Goal: Information Seeking & Learning: Learn about a topic

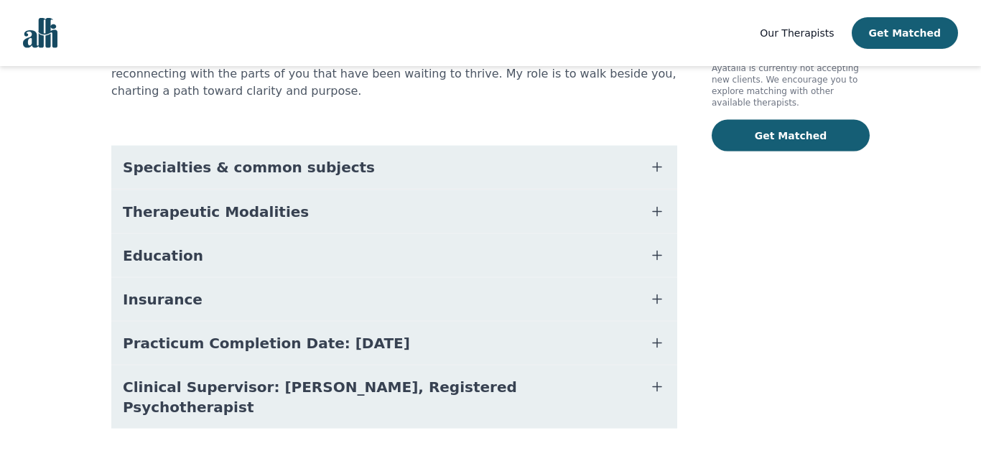
scroll to position [293, 0]
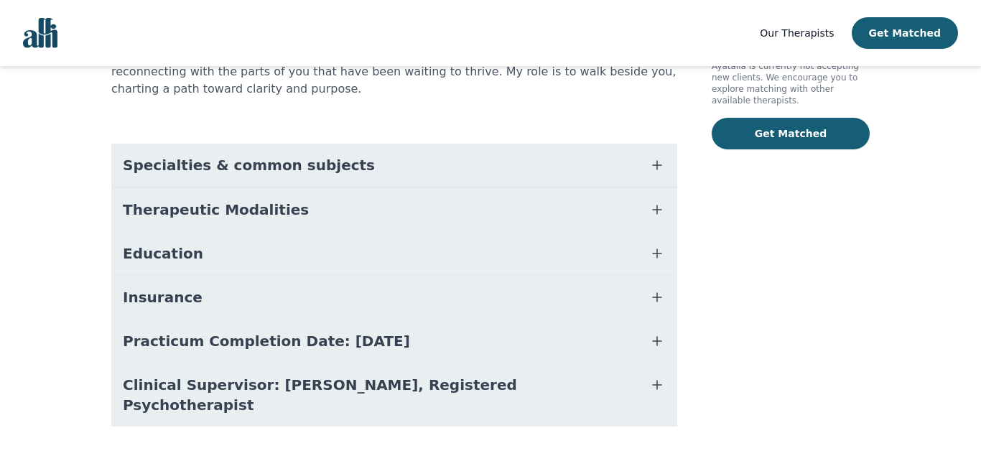
click at [659, 157] on icon "button" at bounding box center [657, 165] width 17 height 17
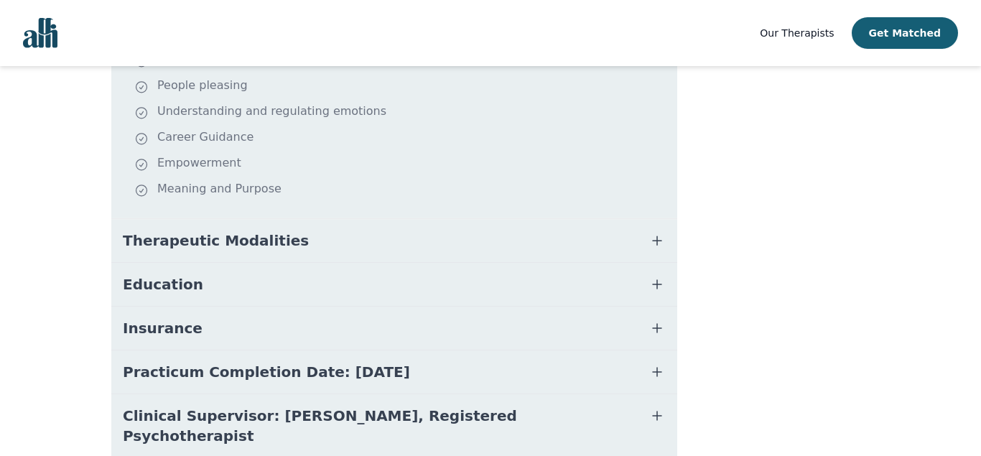
scroll to position [513, 0]
click at [659, 231] on icon "button" at bounding box center [657, 239] width 17 height 17
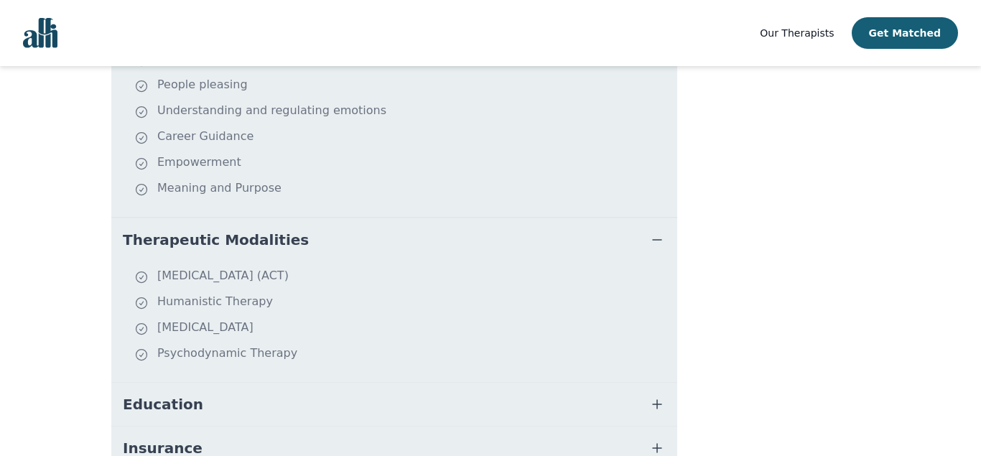
scroll to position [586, 0]
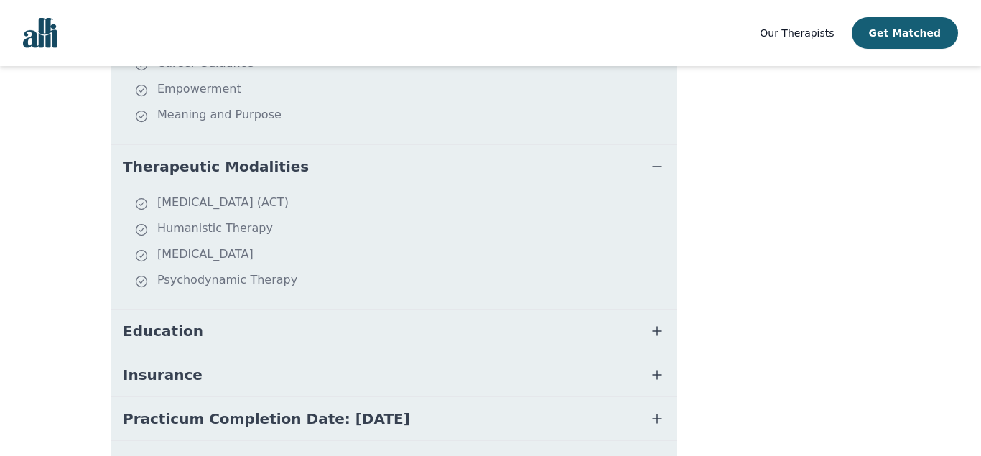
click at [656, 327] on icon "button" at bounding box center [657, 331] width 9 height 9
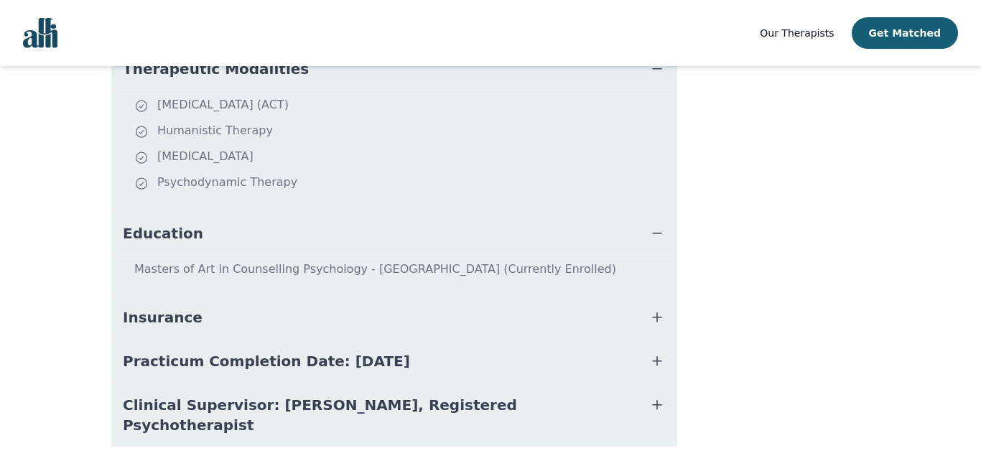
scroll to position [706, 0]
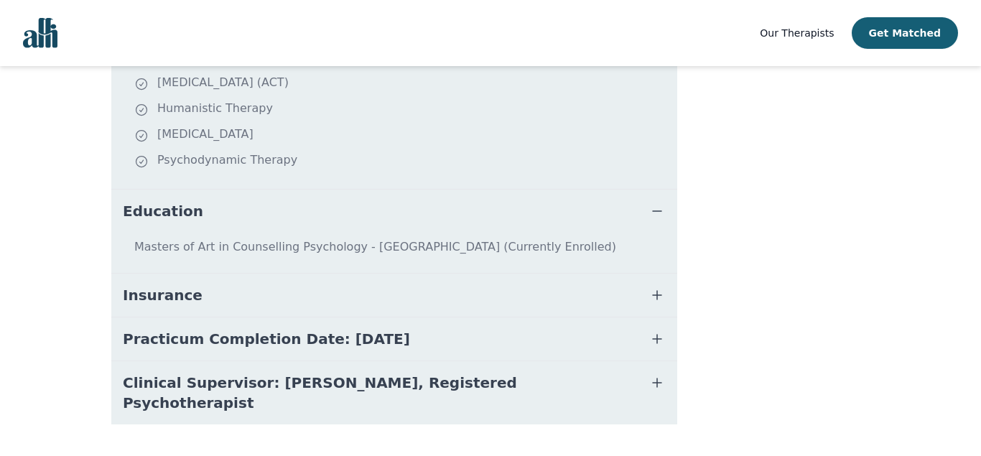
click at [655, 287] on icon "button" at bounding box center [657, 295] width 17 height 17
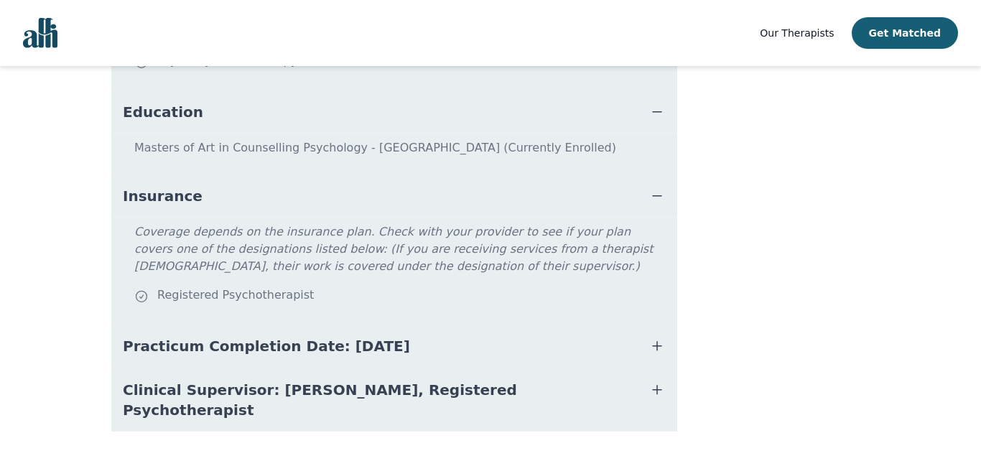
scroll to position [813, 0]
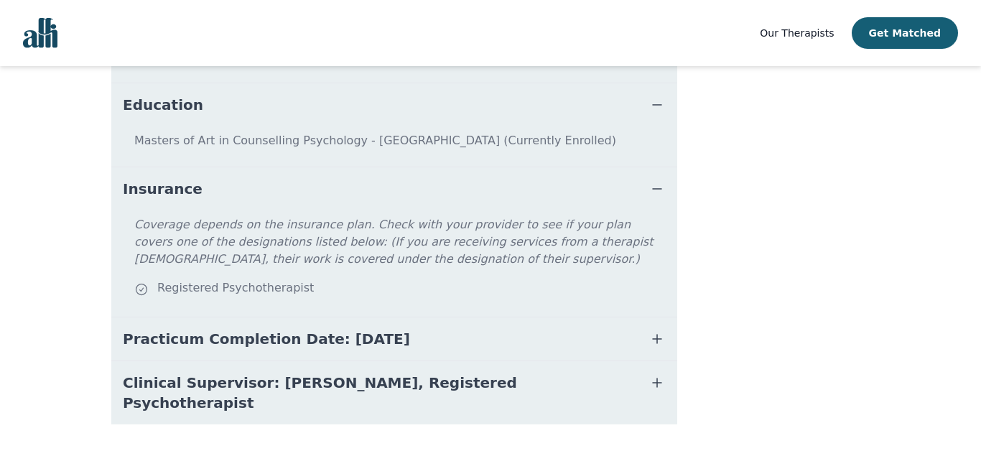
click at [655, 330] on icon "button" at bounding box center [657, 338] width 17 height 17
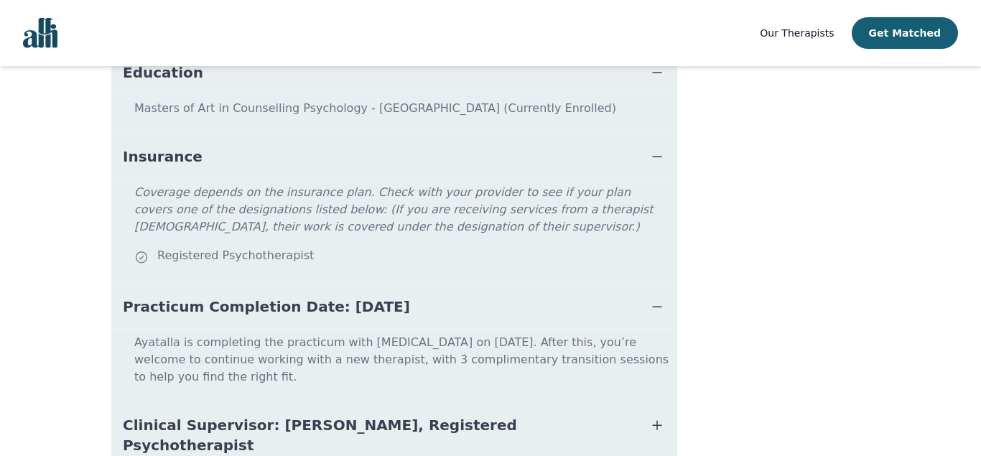
scroll to position [870, 0]
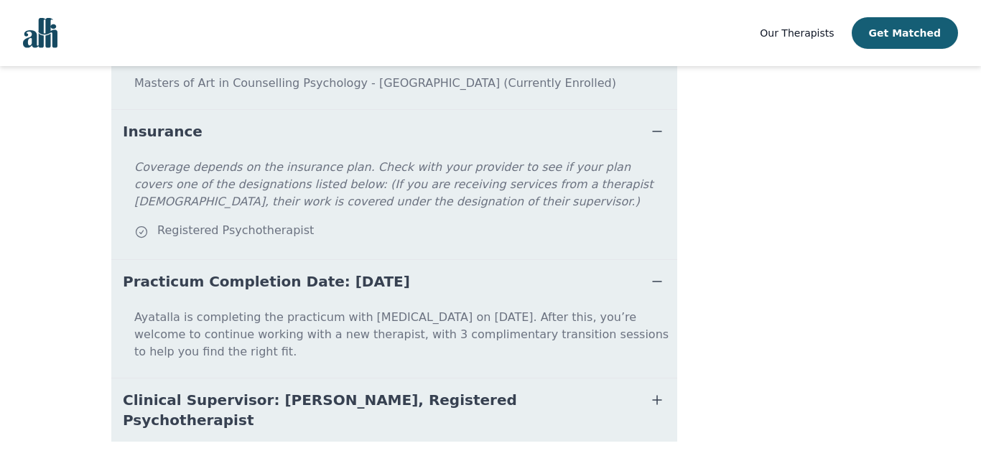
click at [657, 396] on icon "button" at bounding box center [657, 400] width 9 height 9
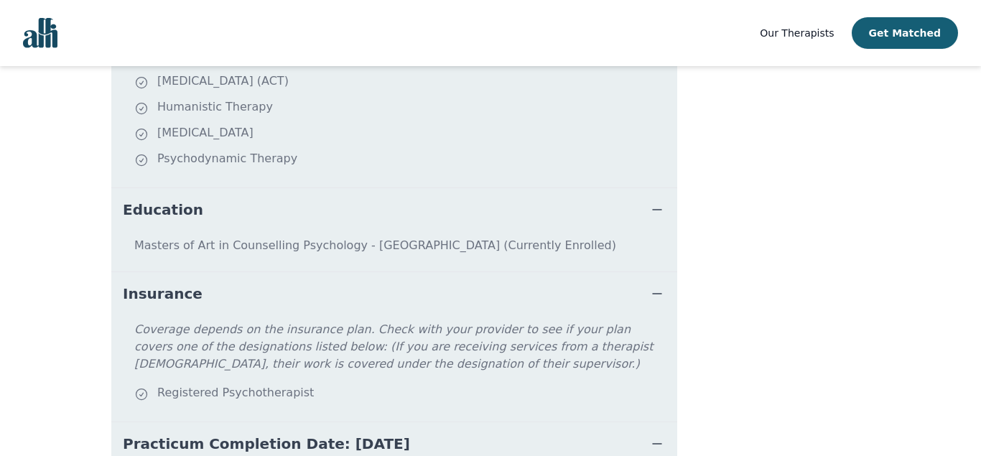
scroll to position [652, 0]
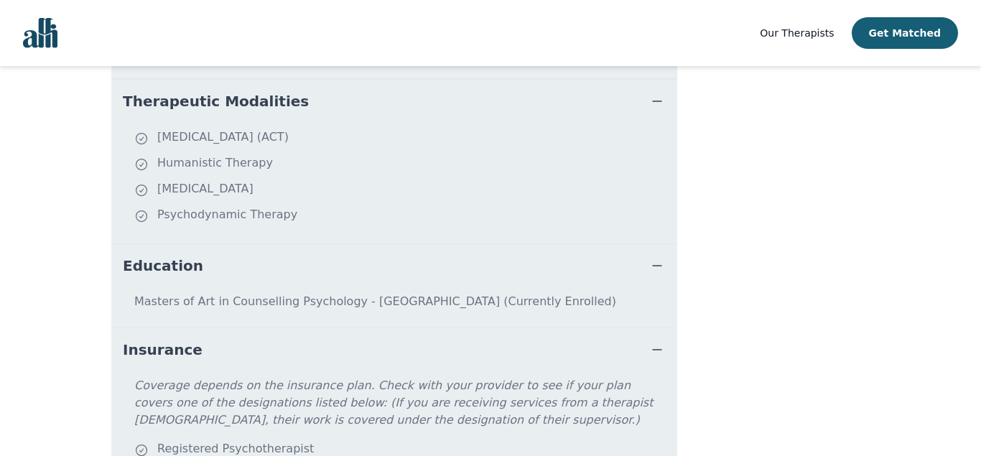
drag, startPoint x: 136, startPoint y: 282, endPoint x: 551, endPoint y: 282, distance: 415.3
click at [551, 293] on p "Masters of Art in Counselling Psychology - [GEOGRAPHIC_DATA] (Currently Enrolle…" at bounding box center [394, 307] width 555 height 29
copy p "Masters of Art in Counselling Psychology - [GEOGRAPHIC_DATA] (Currently Enrolle…"
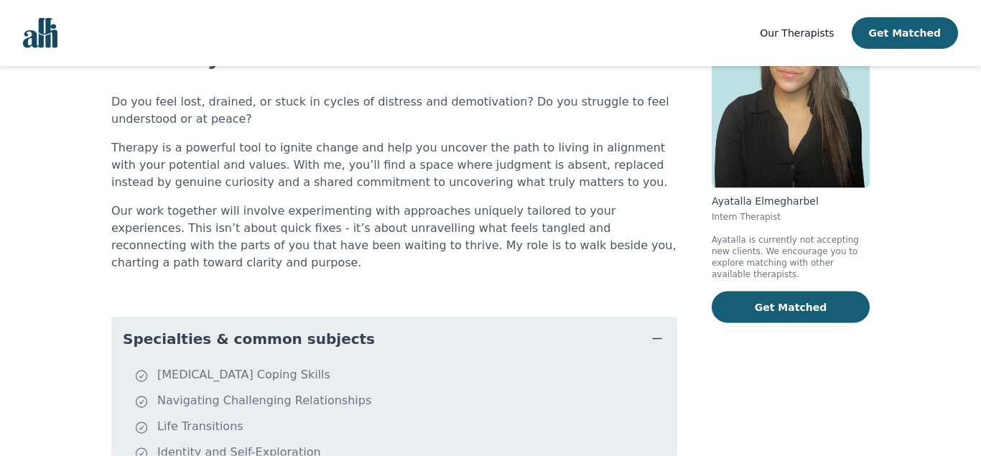
scroll to position [0, 0]
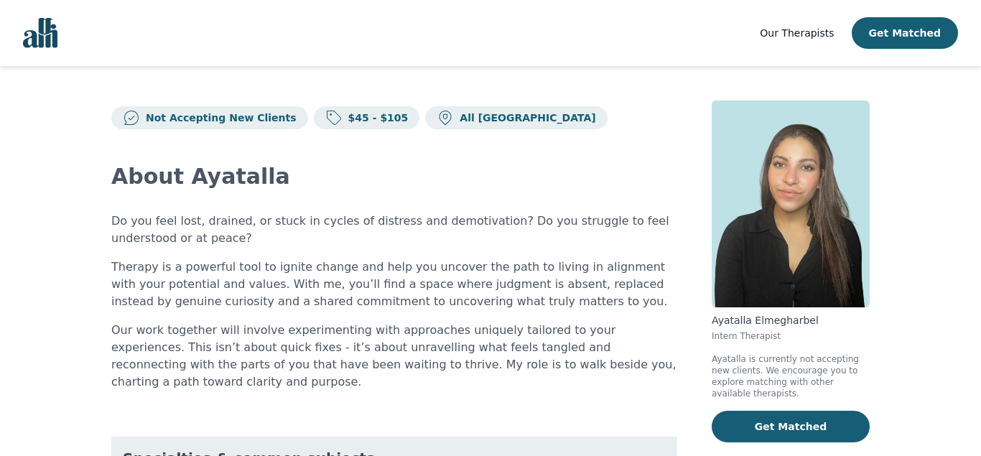
click at [792, 37] on span "Our Therapists" at bounding box center [797, 32] width 74 height 11
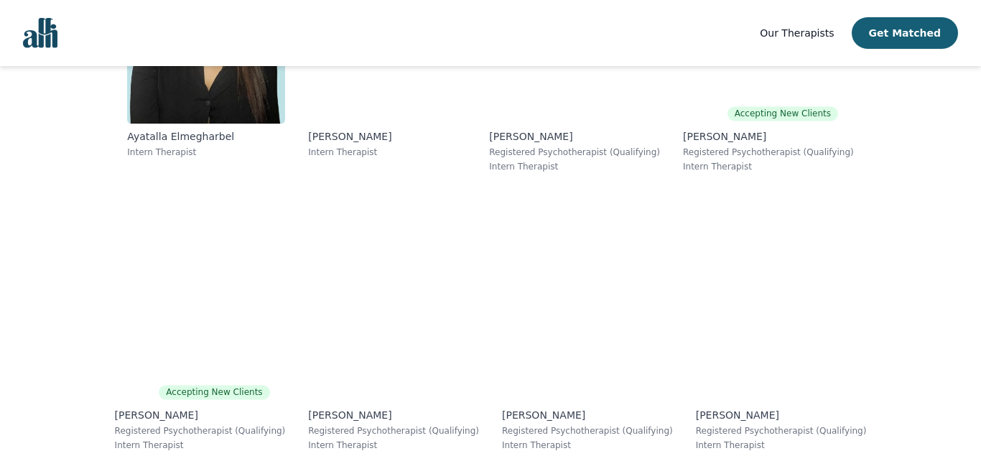
scroll to position [5789, 0]
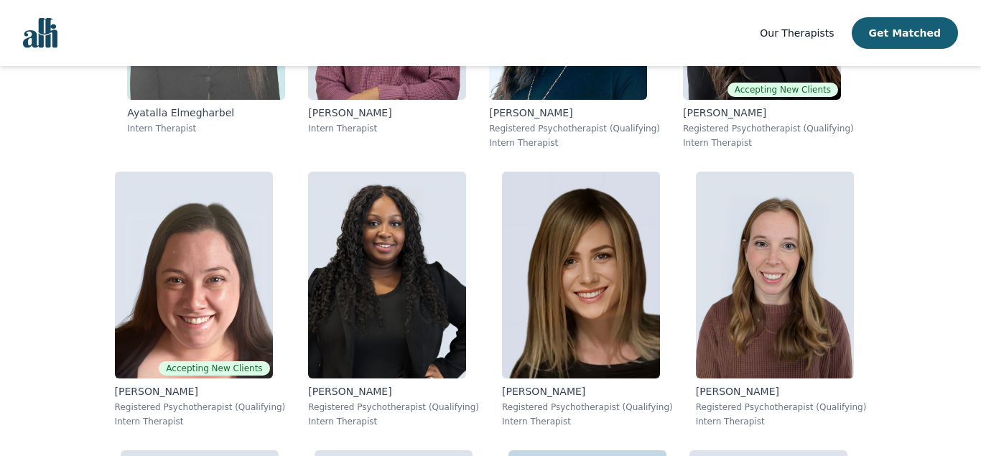
click at [189, 130] on p "Intern Therapist" at bounding box center [206, 128] width 158 height 11
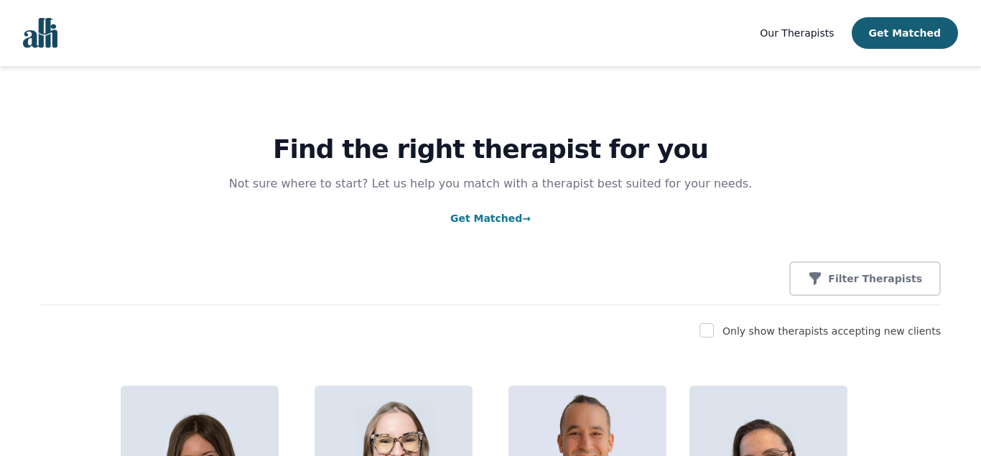
click at [41, 34] on img "Global" at bounding box center [40, 33] width 34 height 30
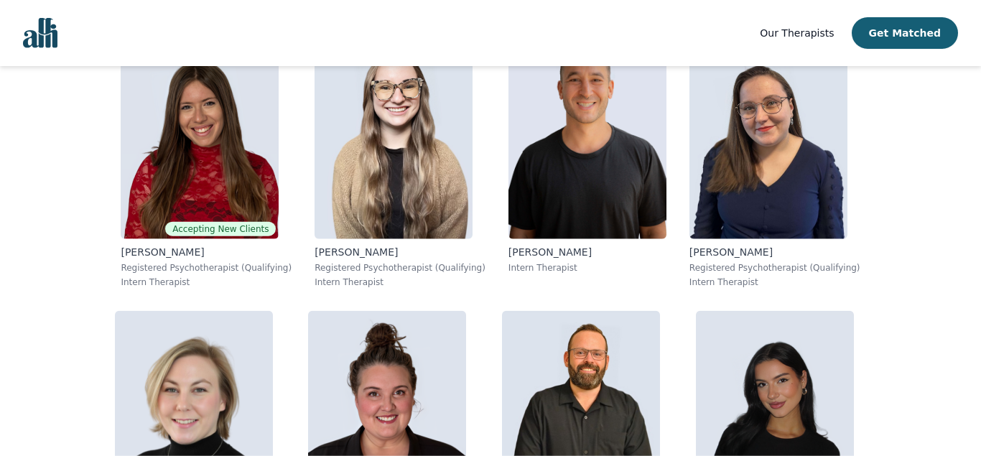
scroll to position [366, 0]
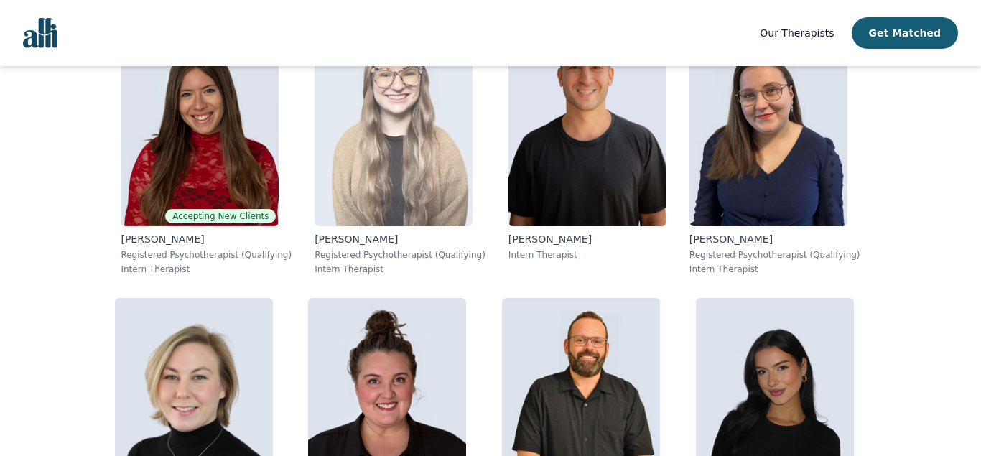
click at [404, 200] on img at bounding box center [394, 122] width 158 height 207
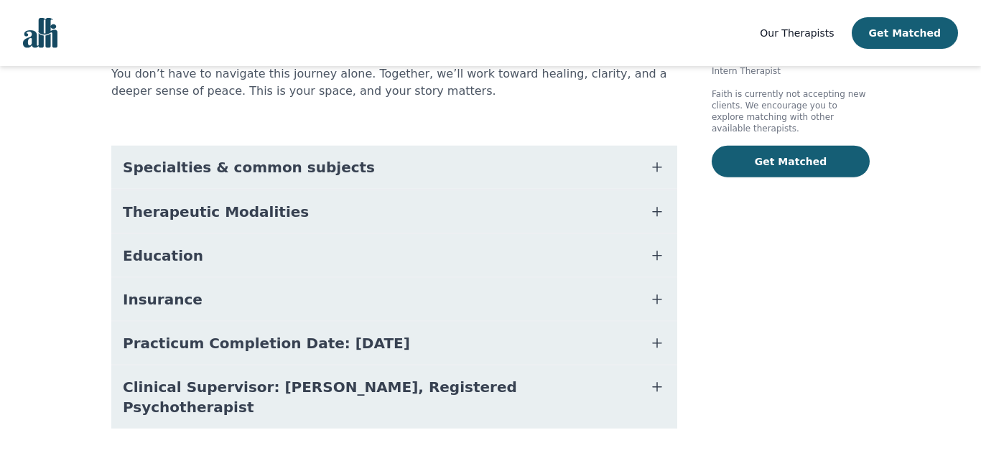
scroll to position [293, 0]
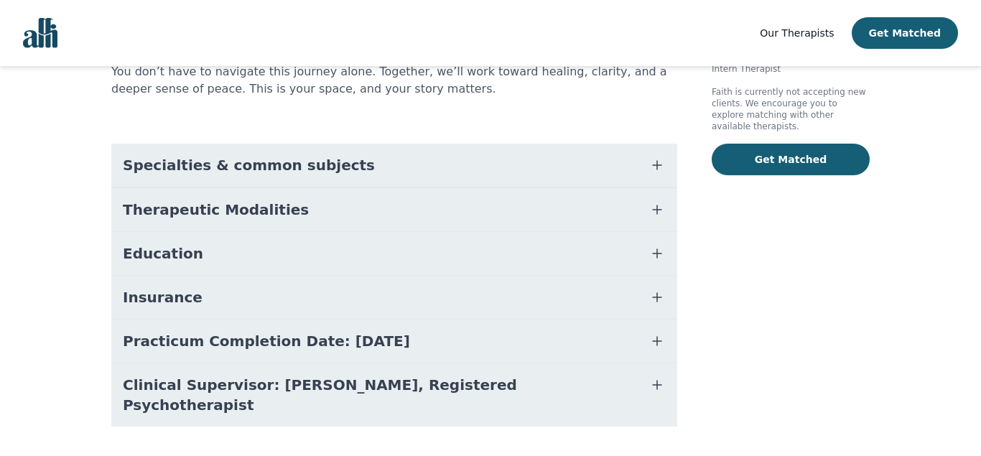
click at [660, 251] on icon "button" at bounding box center [657, 253] width 17 height 17
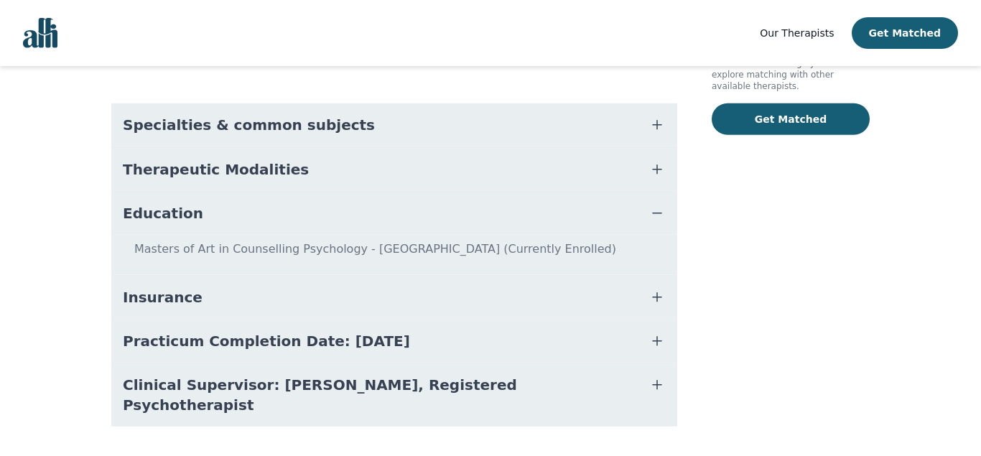
scroll to position [353, 0]
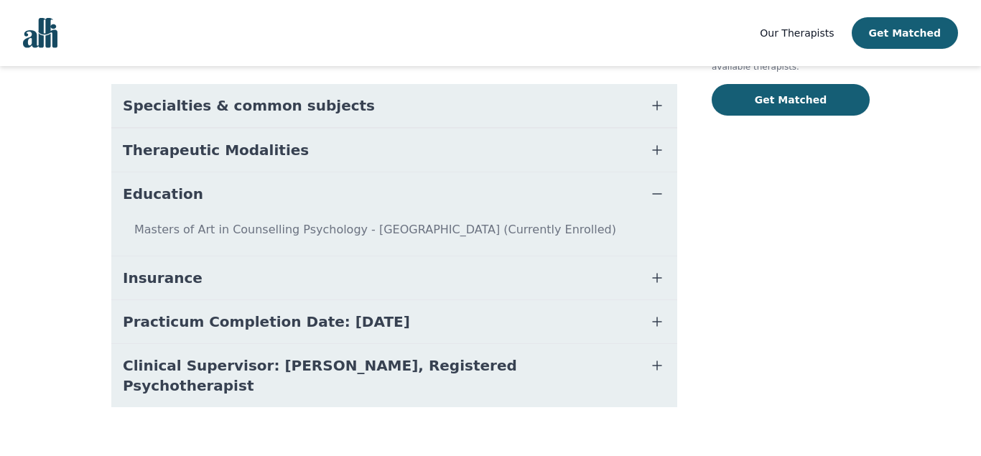
click at [655, 362] on icon "button" at bounding box center [657, 365] width 17 height 17
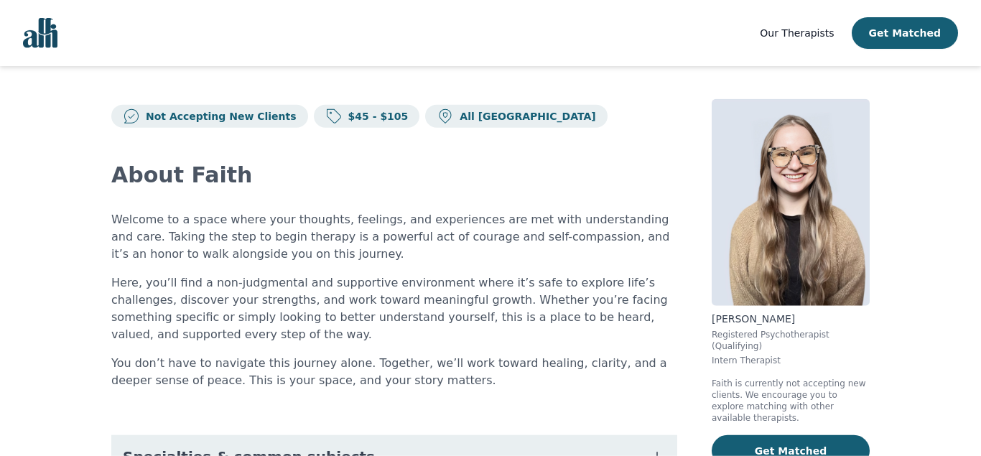
scroll to position [0, 0]
